Goal: Task Accomplishment & Management: Complete application form

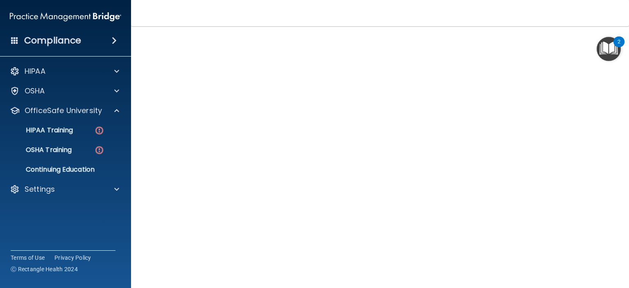
scroll to position [77, 0]
click at [602, 55] on img "Open Resource Center, 2 new notifications" at bounding box center [608, 49] width 24 height 24
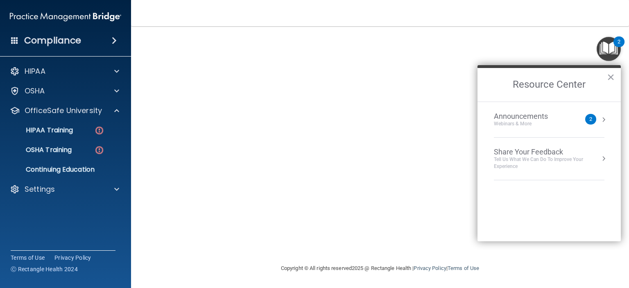
click at [602, 55] on img "Open Resource Center, 2 new notifications" at bounding box center [608, 49] width 24 height 24
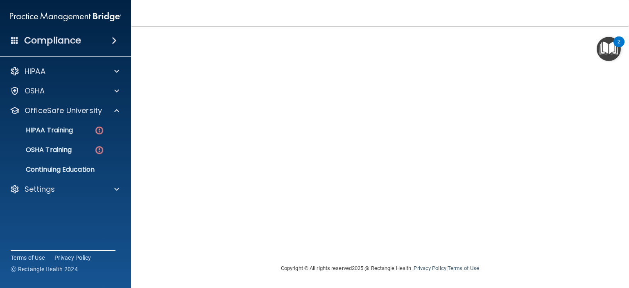
click at [602, 55] on img "Open Resource Center, 2 new notifications" at bounding box center [608, 49] width 24 height 24
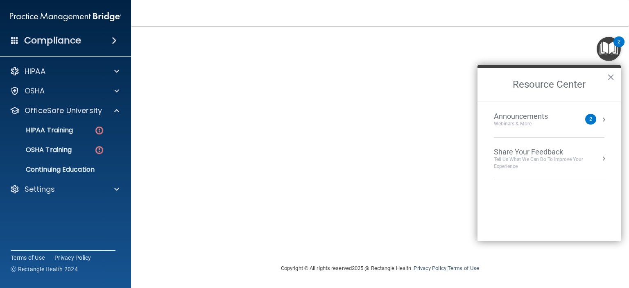
click at [606, 78] on h2 "Resource Center" at bounding box center [548, 85] width 143 height 34
click at [610, 77] on button "×" at bounding box center [611, 76] width 8 height 13
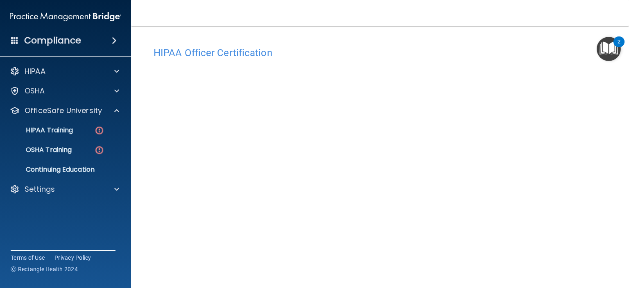
scroll to position [41, 0]
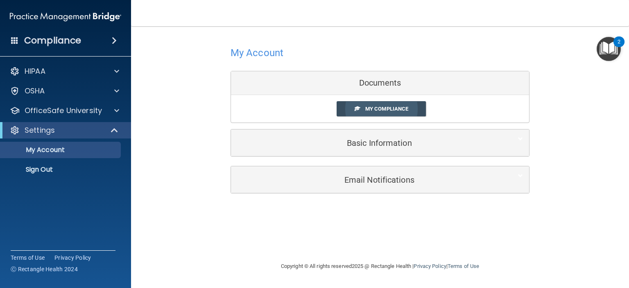
click at [395, 109] on span "My Compliance" at bounding box center [386, 109] width 43 height 6
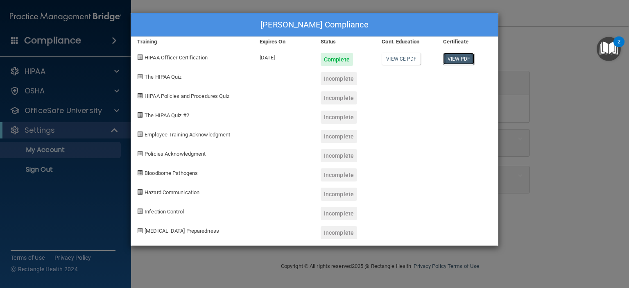
click at [460, 57] on link "View PDF" at bounding box center [459, 59] width 32 height 12
click at [525, 82] on div "Kerly Baltierrez Rodriguez's Compliance Training Expires On Status Cont. Educat…" at bounding box center [314, 144] width 629 height 288
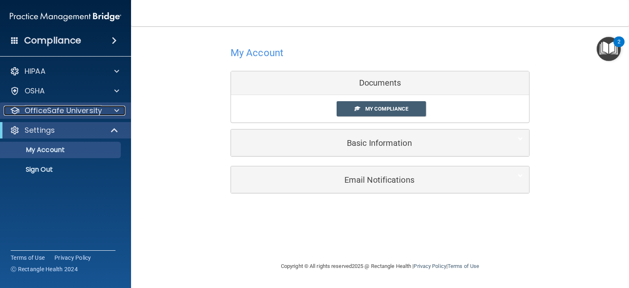
click at [117, 106] on span at bounding box center [116, 111] width 5 height 10
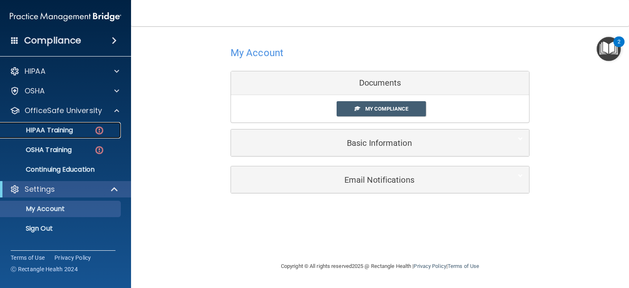
click at [100, 129] on img at bounding box center [99, 130] width 10 height 10
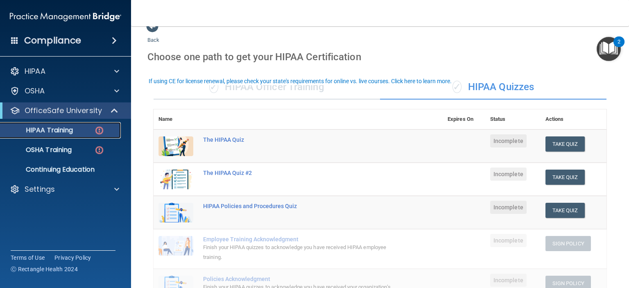
scroll to position [41, 0]
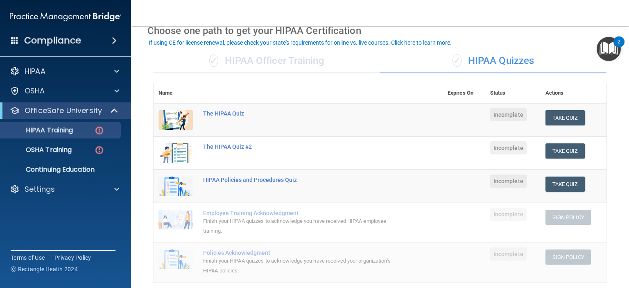
click at [302, 65] on div "✓ HIPAA Officer Training" at bounding box center [266, 61] width 226 height 25
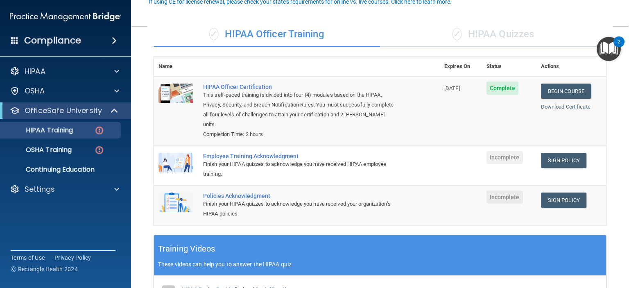
scroll to position [82, 0]
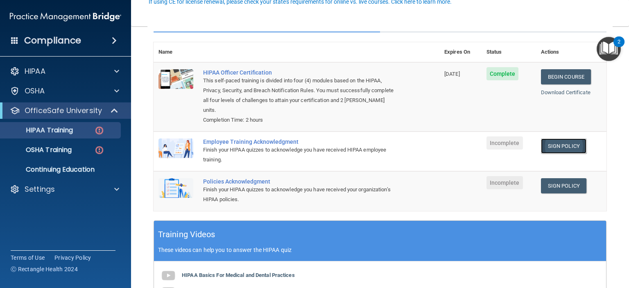
click at [549, 145] on link "Sign Policy" at bounding box center [563, 145] width 45 height 15
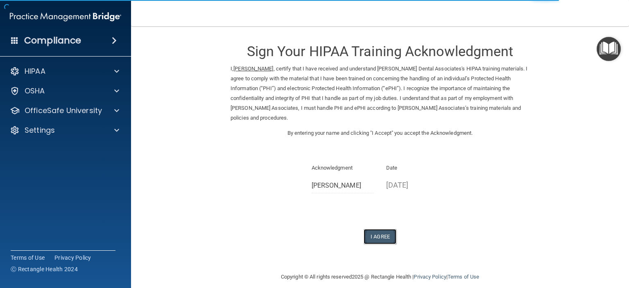
click at [365, 241] on button "I Agree" at bounding box center [379, 236] width 33 height 15
click at [382, 232] on button "I Agree" at bounding box center [379, 236] width 33 height 15
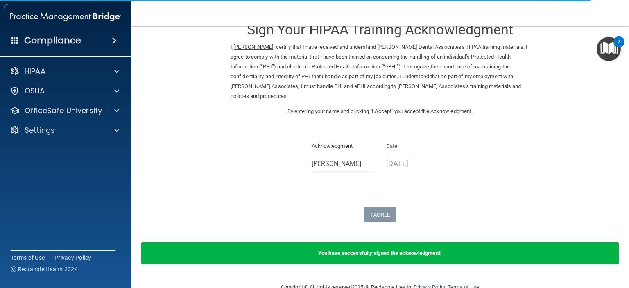
scroll to position [40, 0]
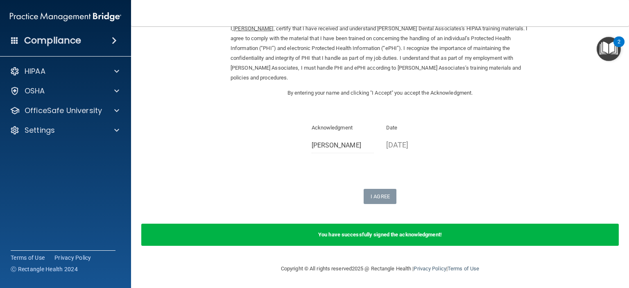
click at [381, 204] on form "Sign Your HIPAA Training Acknowledgment I, [PERSON_NAME] , certify that I have …" at bounding box center [379, 124] width 465 height 261
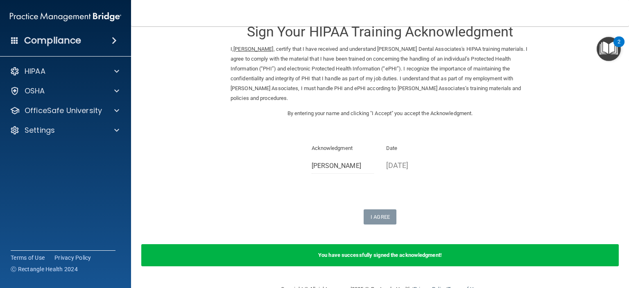
scroll to position [0, 0]
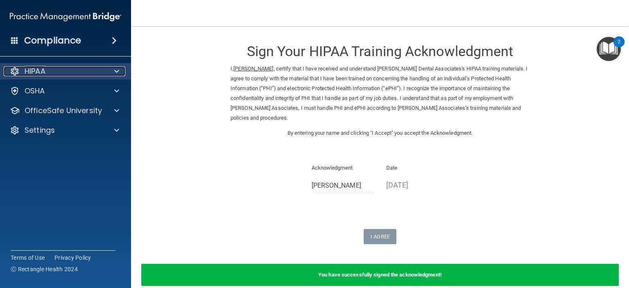
click at [59, 67] on div "HIPAA" at bounding box center [54, 71] width 101 height 10
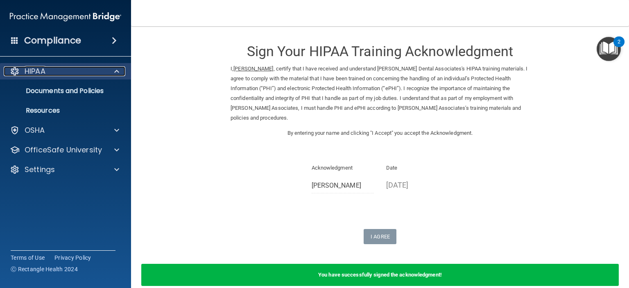
click at [59, 70] on div "HIPAA" at bounding box center [54, 71] width 101 height 10
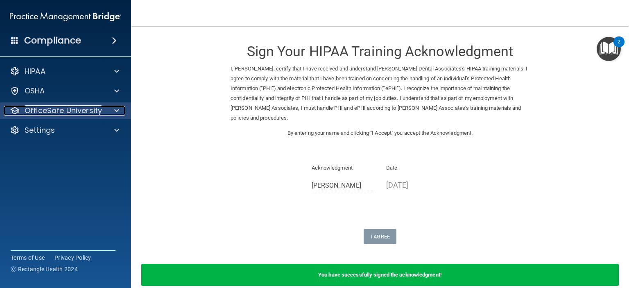
click at [59, 108] on p "OfficeSafe University" at bounding box center [63, 111] width 77 height 10
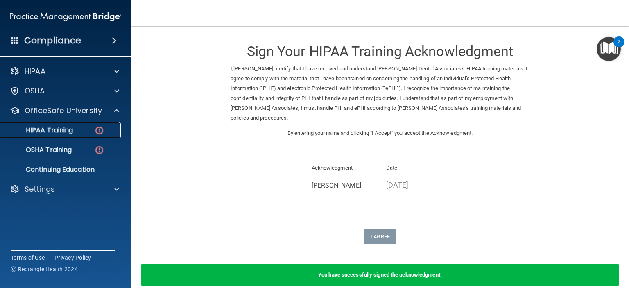
click at [83, 127] on div "HIPAA Training" at bounding box center [61, 130] width 112 height 8
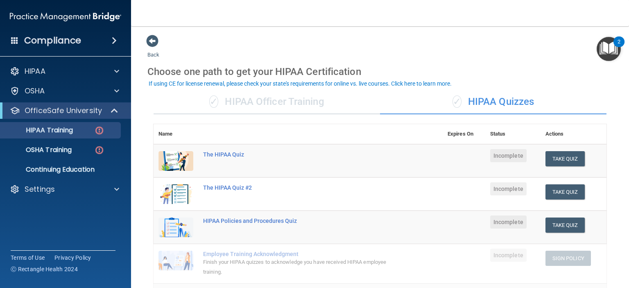
click at [311, 106] on div "✓ HIPAA Officer Training" at bounding box center [266, 102] width 226 height 25
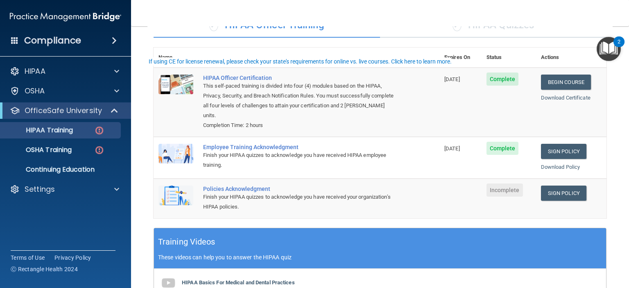
scroll to position [82, 0]
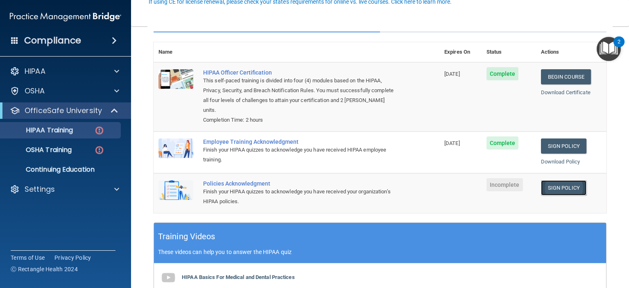
click at [547, 182] on link "Sign Policy" at bounding box center [563, 187] width 45 height 15
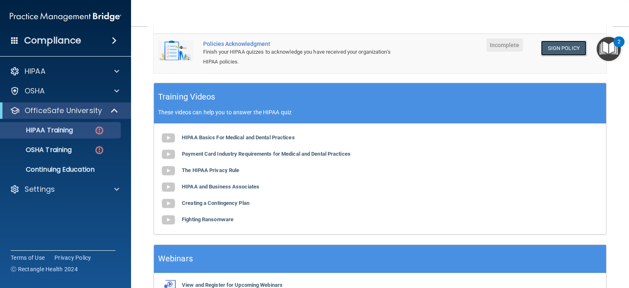
scroll to position [246, 0]
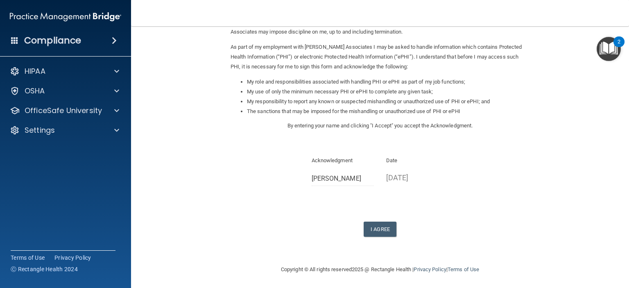
scroll to position [87, 0]
click at [379, 232] on button "I Agree" at bounding box center [379, 228] width 33 height 15
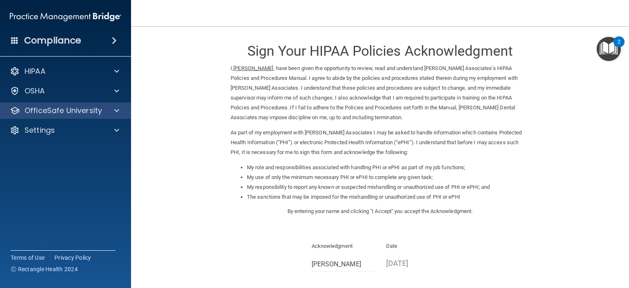
scroll to position [0, 0]
click at [44, 116] on div "OfficeSafe University" at bounding box center [65, 110] width 131 height 16
click at [83, 111] on p "OfficeSafe University" at bounding box center [63, 111] width 77 height 10
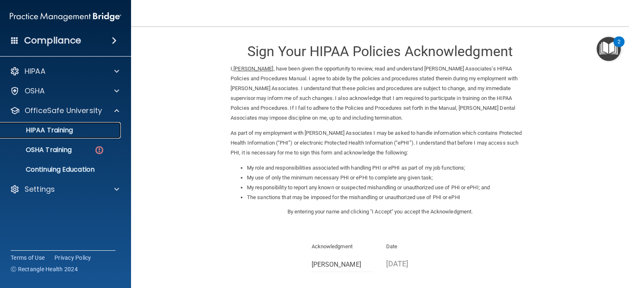
click at [64, 133] on p "HIPAA Training" at bounding box center [39, 130] width 68 height 8
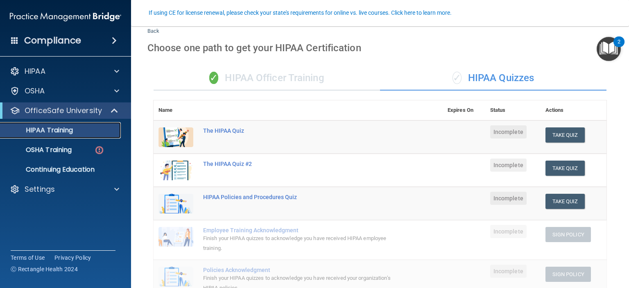
scroll to position [82, 0]
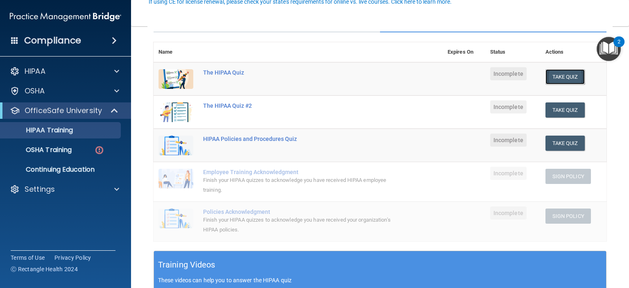
click at [560, 77] on button "Take Quiz" at bounding box center [564, 76] width 39 height 15
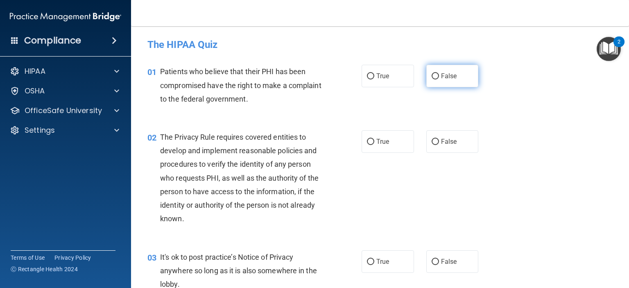
click at [429, 82] on label "False" at bounding box center [452, 76] width 52 height 23
click at [431, 79] on input "False" at bounding box center [434, 76] width 7 height 6
radio input "true"
click at [400, 76] on label "True" at bounding box center [387, 76] width 52 height 23
click at [374, 76] on input "True" at bounding box center [370, 76] width 7 height 6
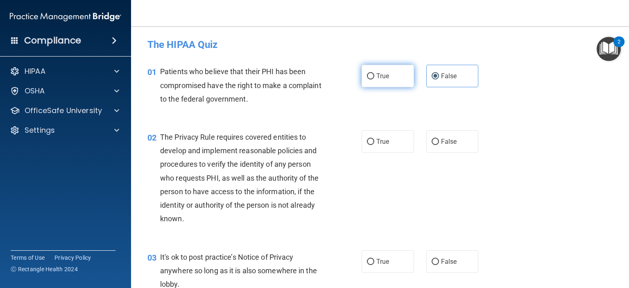
radio input "true"
click at [447, 79] on span "False" at bounding box center [449, 76] width 16 height 8
click at [439, 79] on input "False" at bounding box center [434, 76] width 7 height 6
radio input "true"
click at [376, 74] on span "True" at bounding box center [382, 76] width 13 height 8
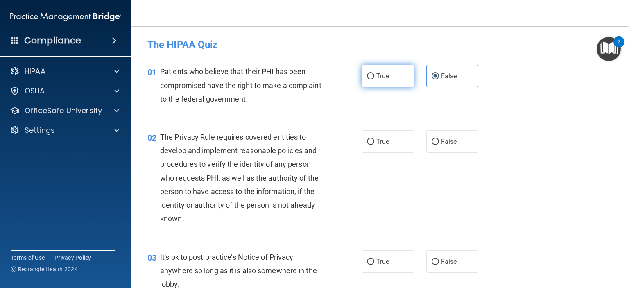
click at [374, 74] on input "True" at bounding box center [370, 76] width 7 height 6
radio input "true"
radio input "false"
click at [395, 147] on label "True" at bounding box center [387, 141] width 52 height 23
click at [374, 145] on input "True" at bounding box center [370, 142] width 7 height 6
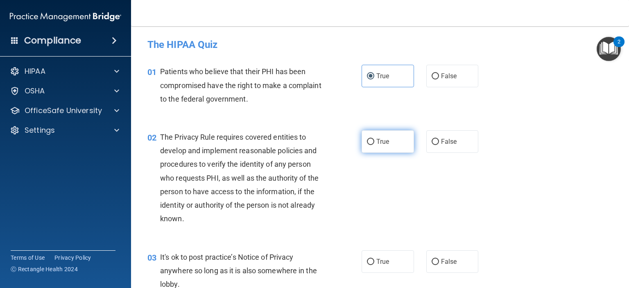
radio input "true"
click at [445, 148] on label "False" at bounding box center [452, 141] width 52 height 23
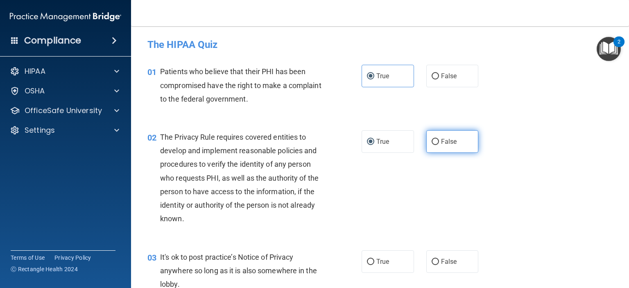
click at [435, 143] on label "False" at bounding box center [452, 141] width 52 height 23
click at [435, 143] on input "False" at bounding box center [434, 142] width 7 height 6
radio input "true"
radio input "false"
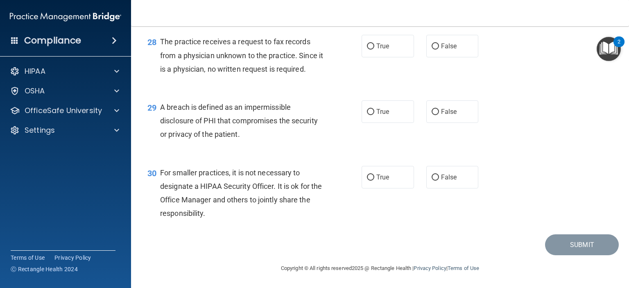
scroll to position [1971, 0]
click at [399, 178] on label "True" at bounding box center [387, 177] width 52 height 23
click at [374, 178] on input "True" at bounding box center [370, 177] width 7 height 6
radio input "true"
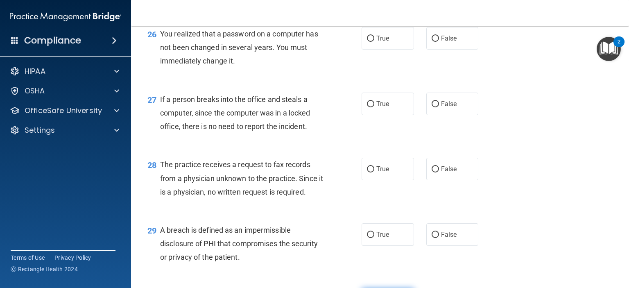
scroll to position [1889, 0]
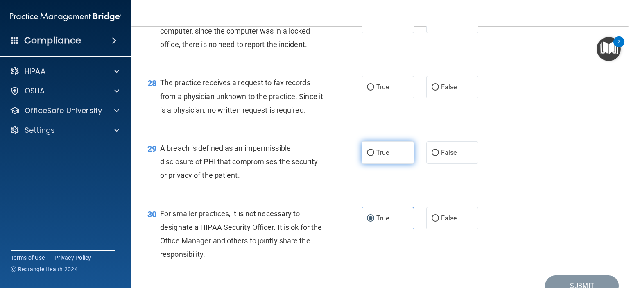
click at [395, 164] on label "True" at bounding box center [387, 152] width 52 height 23
click at [374, 156] on input "True" at bounding box center [370, 153] width 7 height 6
radio input "true"
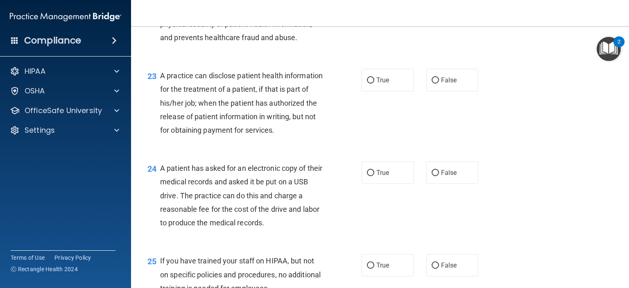
scroll to position [1480, 0]
